Goal: Transaction & Acquisition: Book appointment/travel/reservation

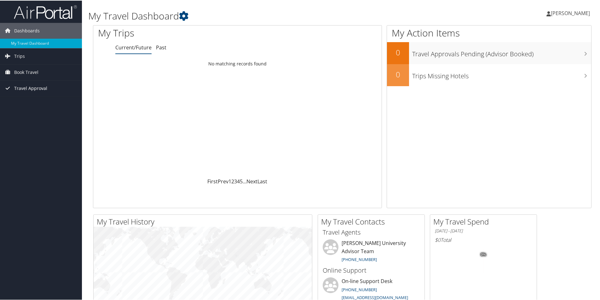
click at [31, 89] on span "Travel Approval" at bounding box center [30, 88] width 33 height 16
click at [33, 102] on link "Pending Trip Approvals" at bounding box center [41, 100] width 82 height 9
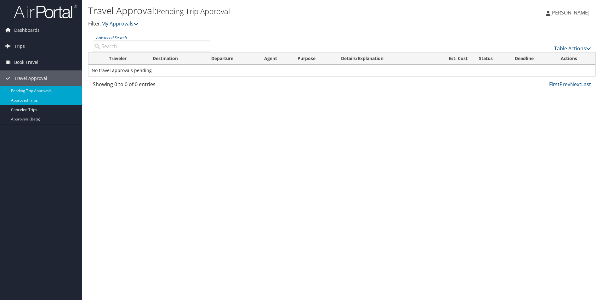
click at [35, 100] on link "Approved Trips" at bounding box center [41, 100] width 82 height 9
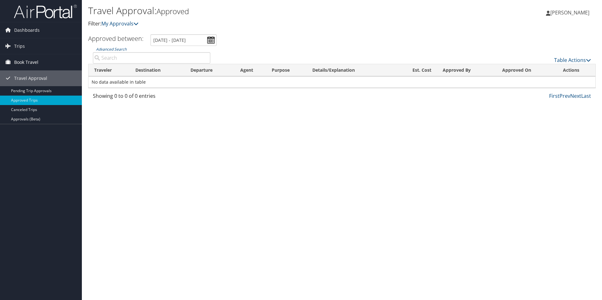
click at [27, 63] on span "Book Travel" at bounding box center [26, 62] width 24 height 16
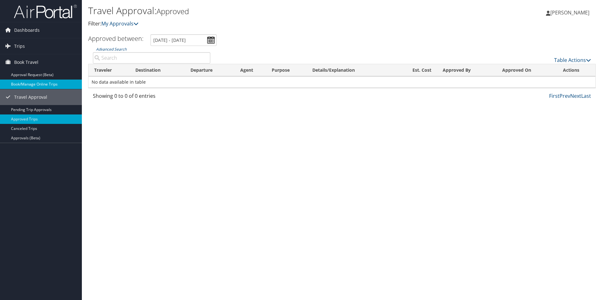
click at [33, 85] on link "Book/Manage Online Trips" at bounding box center [41, 84] width 82 height 9
click at [31, 47] on link "Trips" at bounding box center [41, 46] width 82 height 16
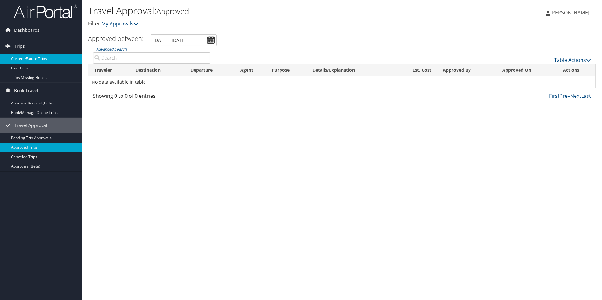
click at [31, 59] on link "Current/Future Trips" at bounding box center [41, 58] width 82 height 9
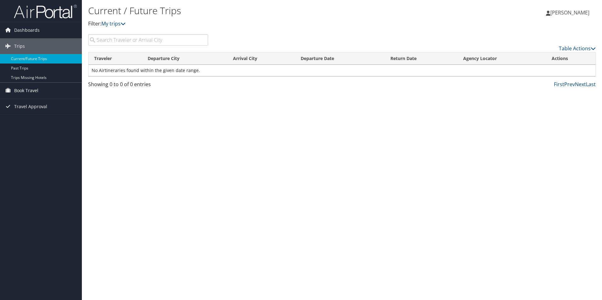
click at [27, 89] on span "Book Travel" at bounding box center [26, 91] width 24 height 16
click at [31, 113] on link "Book/Manage Online Trips" at bounding box center [41, 112] width 82 height 9
